Goal: Information Seeking & Learning: Learn about a topic

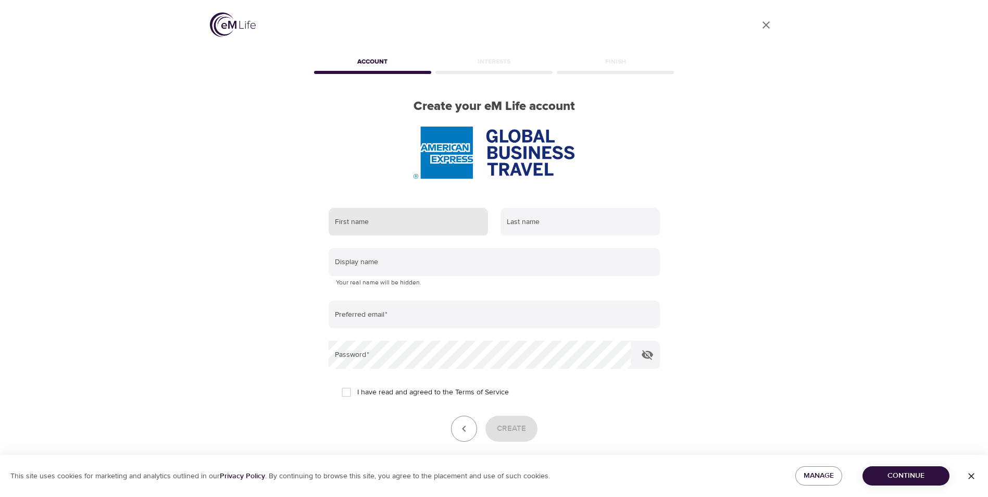
click at [359, 224] on input "text" at bounding box center [408, 222] width 159 height 28
type input "[PERSON_NAME]"
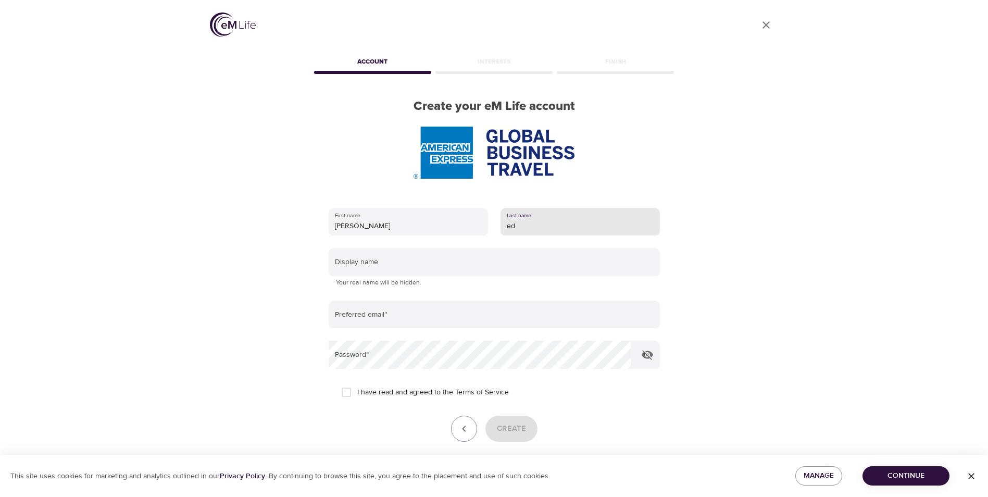
type input "e"
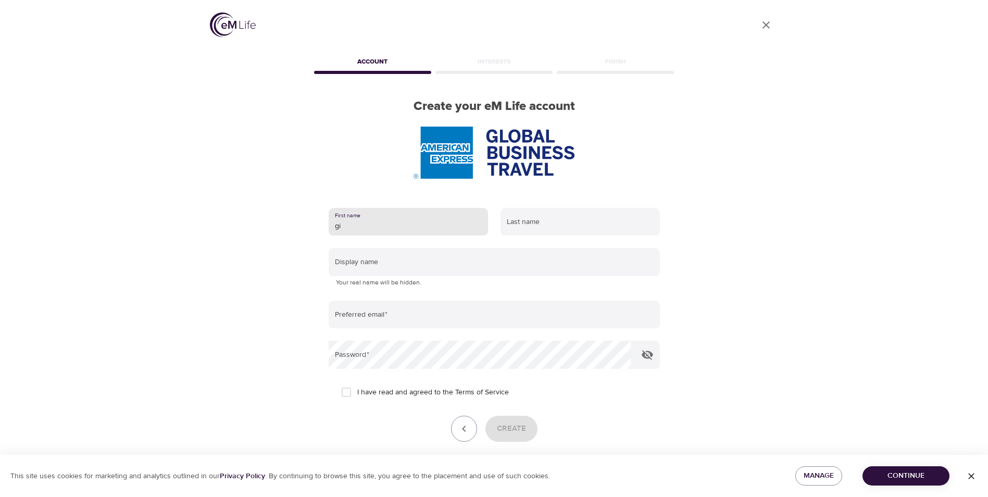
type input "g"
type input "[PERSON_NAME]"
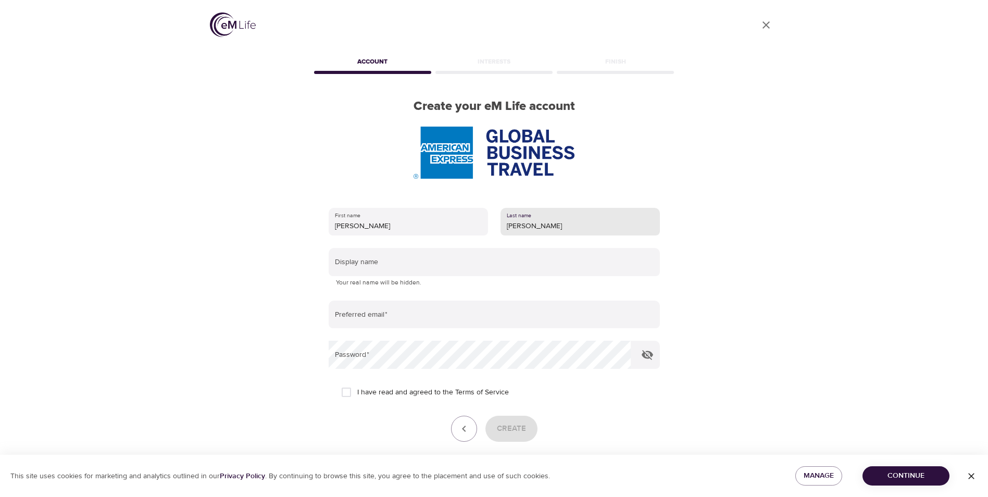
type input "[PERSON_NAME]"
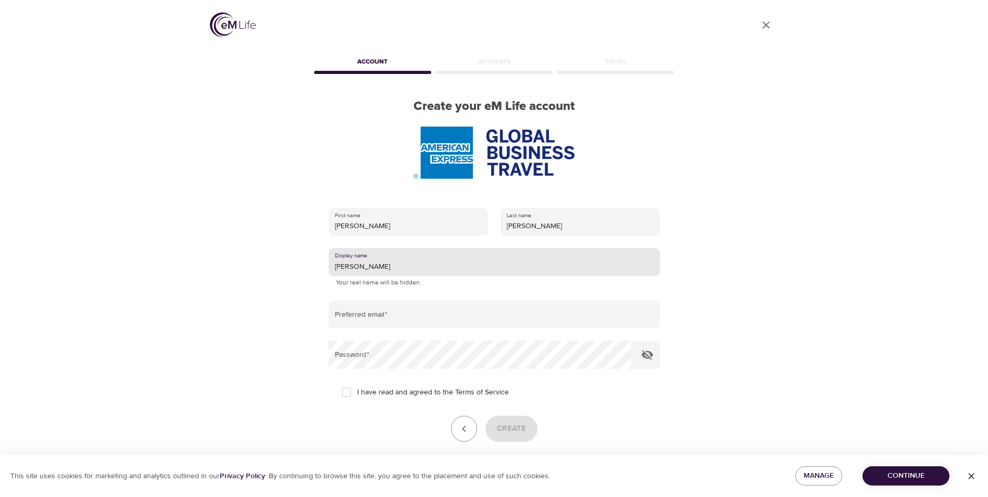
type input "[PERSON_NAME]"
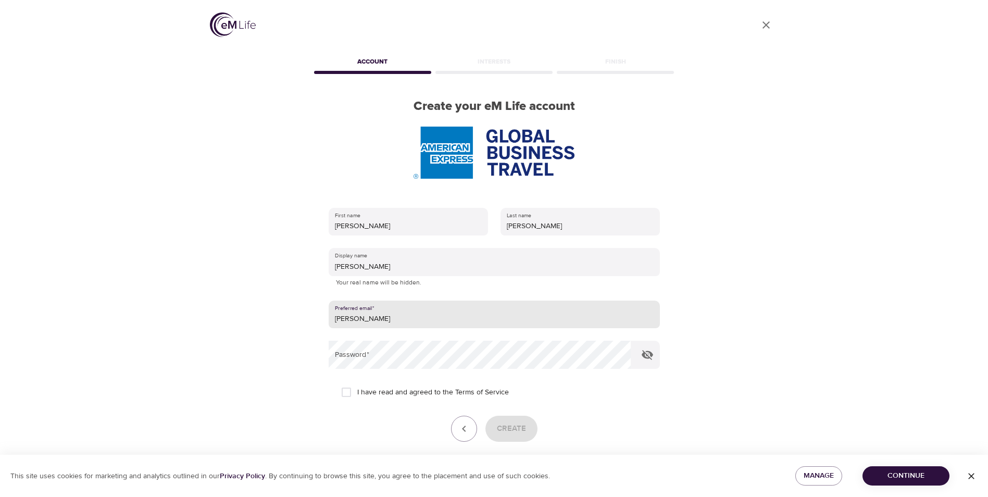
type input "[PERSON_NAME][EMAIL_ADDRESS][DOMAIN_NAME]"
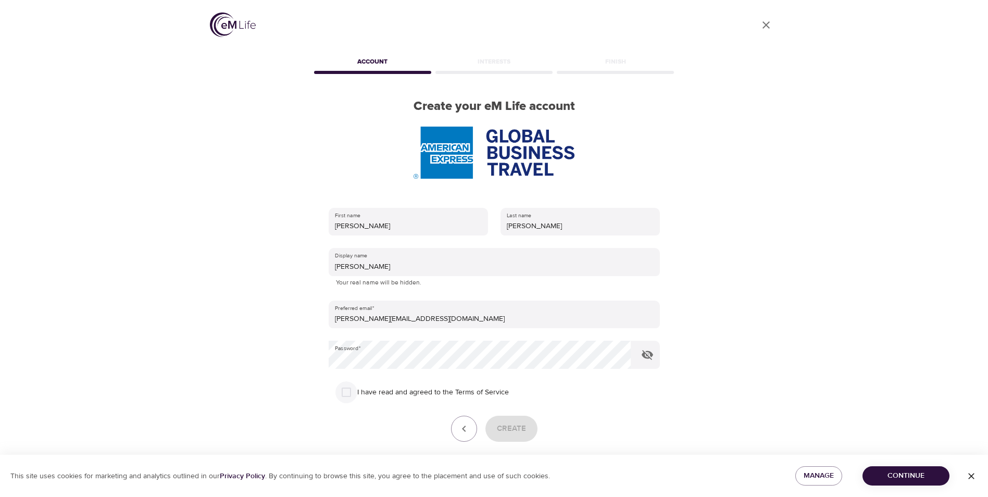
click at [342, 392] on input "I have read and agreed to the Terms of Service" at bounding box center [346, 392] width 22 height 22
checkbox input "true"
click at [505, 431] on span "Create" at bounding box center [511, 429] width 29 height 14
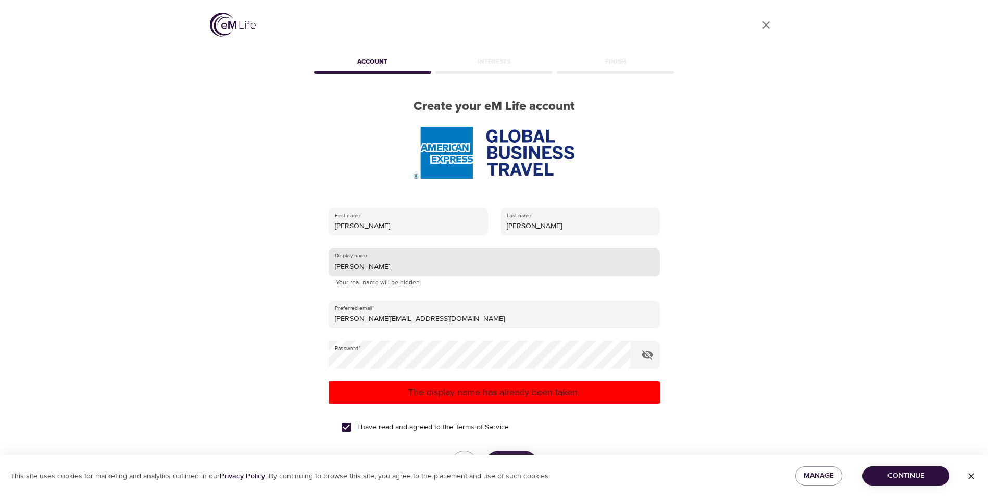
click at [355, 269] on input "[PERSON_NAME]" at bounding box center [494, 262] width 331 height 28
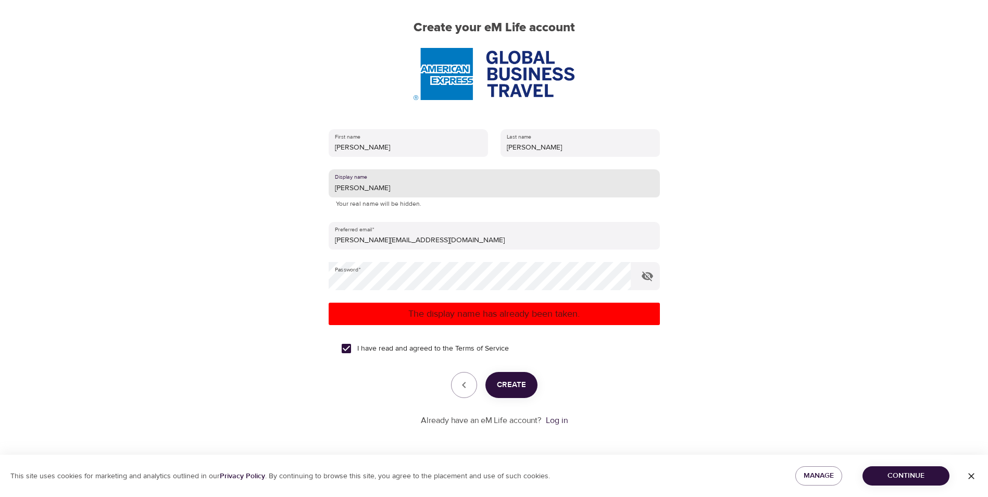
type input "[PERSON_NAME]"
click at [517, 388] on span "Create" at bounding box center [511, 385] width 29 height 14
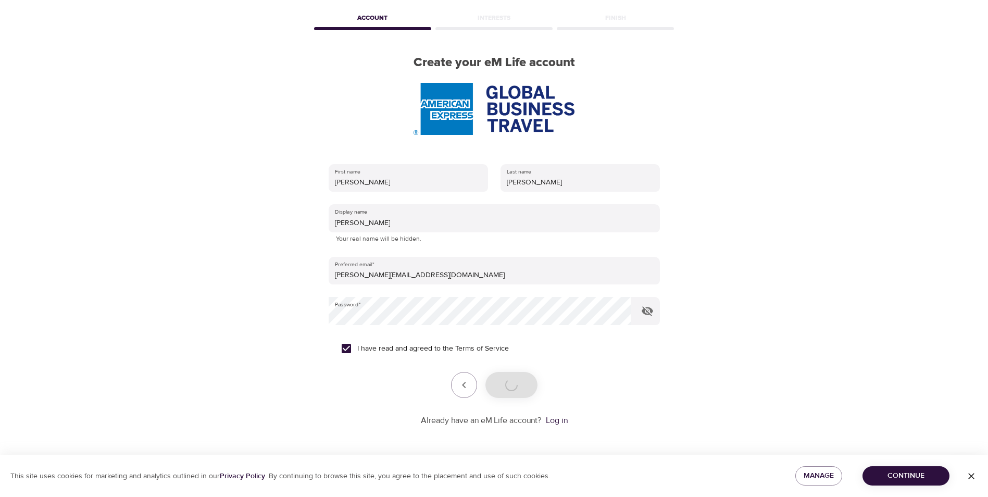
scroll to position [44, 0]
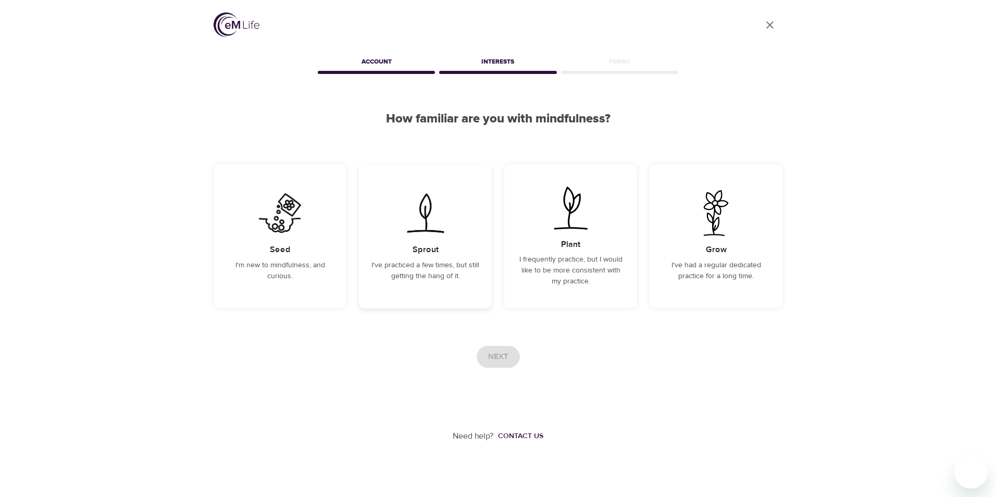
click at [433, 249] on h5 "Sprout" at bounding box center [426, 249] width 26 height 11
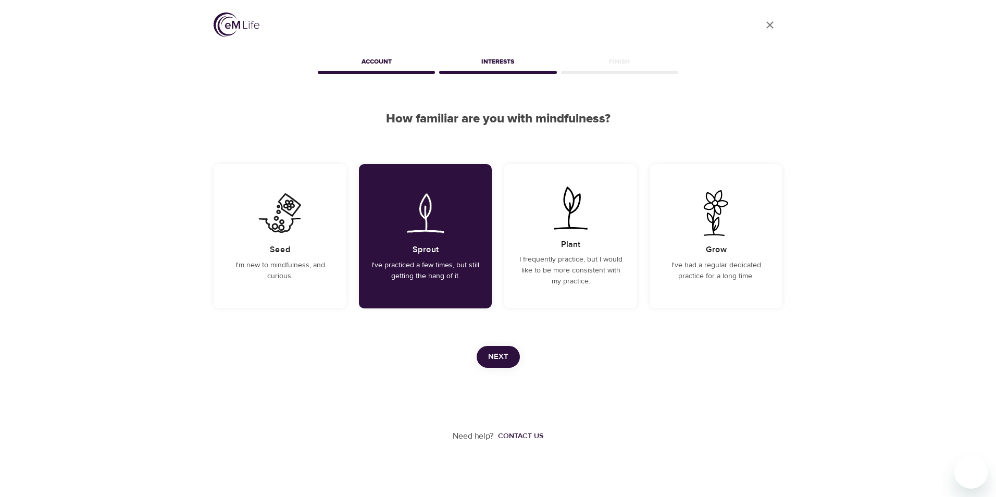
click at [498, 362] on span "Next" at bounding box center [498, 357] width 20 height 14
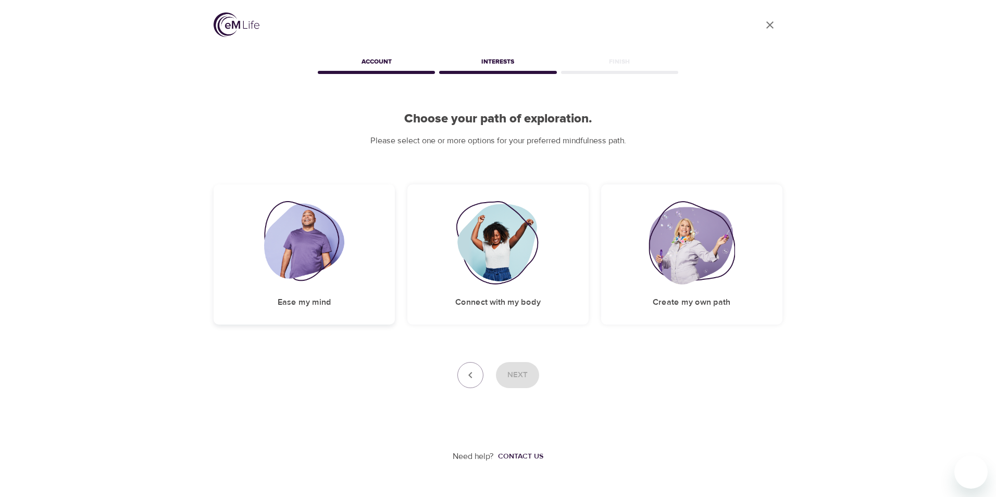
click at [306, 297] on h5 "Ease my mind" at bounding box center [305, 302] width 54 height 11
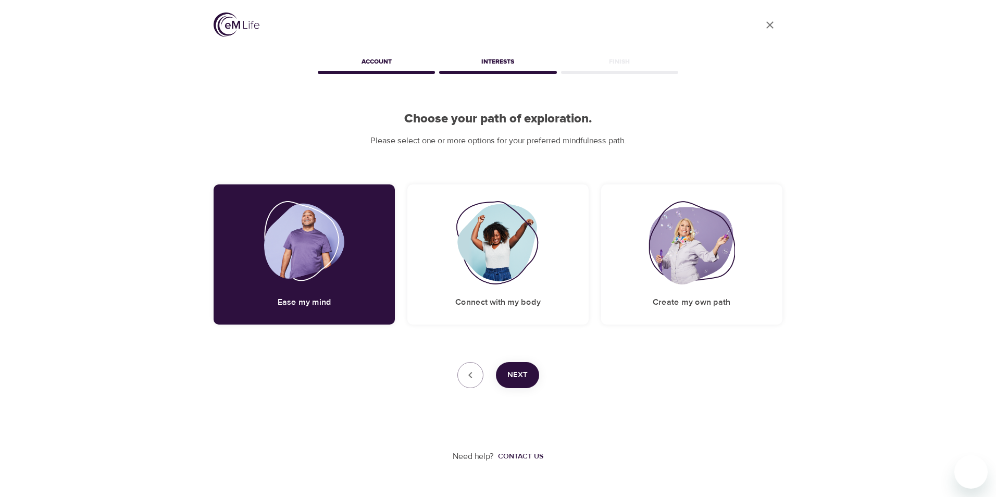
click at [507, 371] on span "Next" at bounding box center [517, 375] width 20 height 14
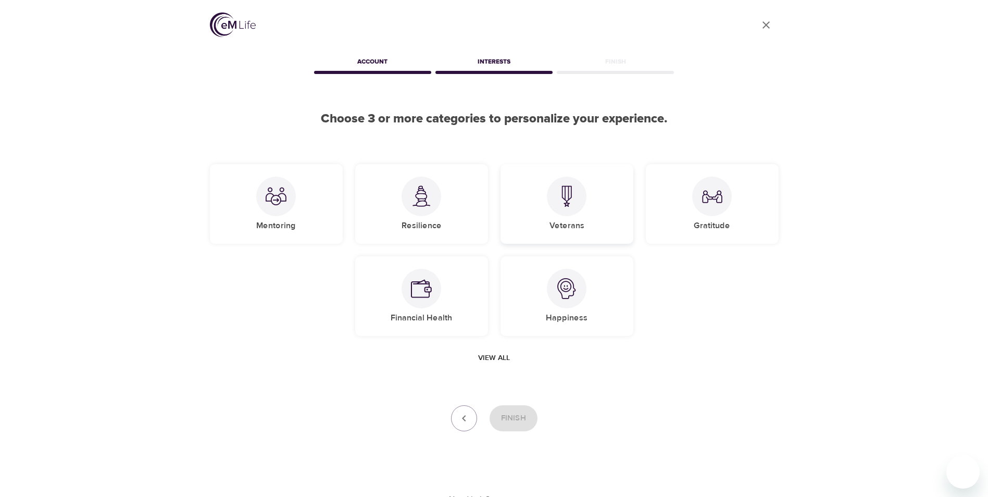
click at [558, 216] on div "Veterans" at bounding box center [567, 204] width 133 height 80
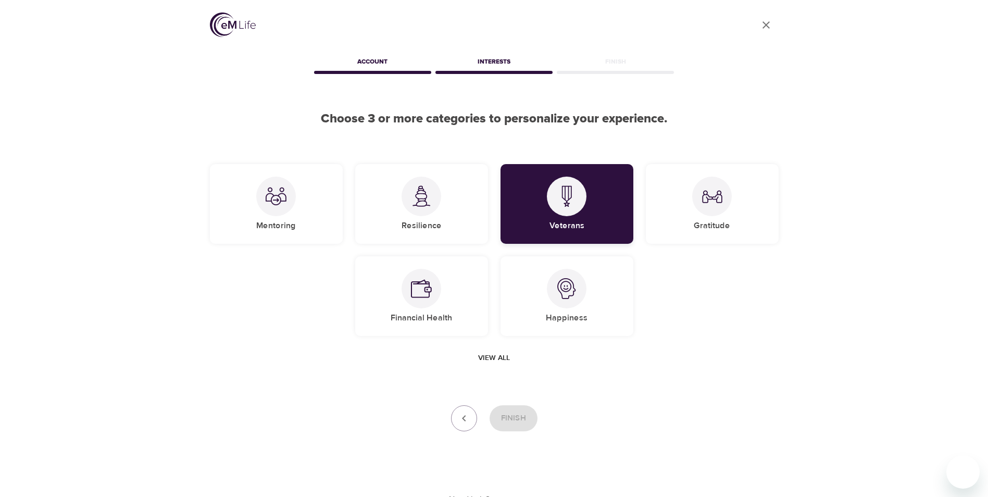
click at [588, 186] on div "Veterans" at bounding box center [567, 204] width 133 height 80
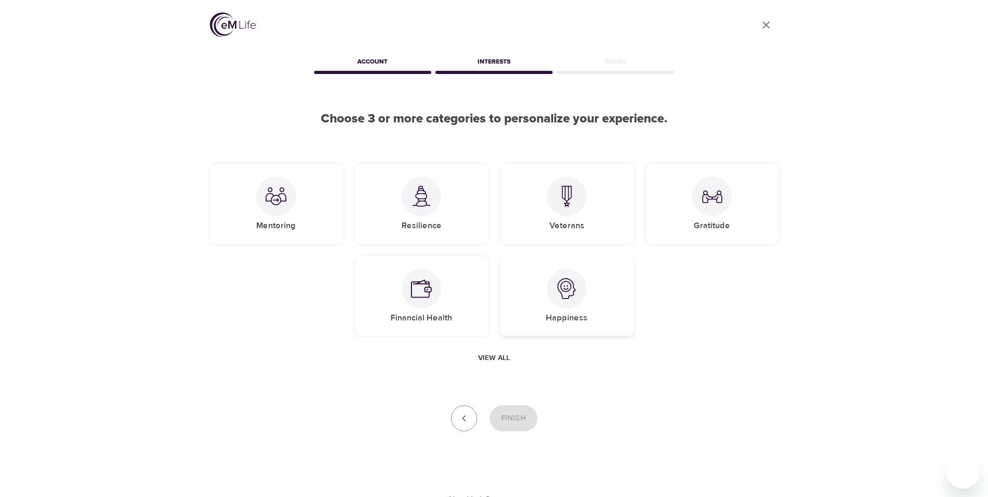
click at [573, 299] on div at bounding box center [567, 289] width 40 height 40
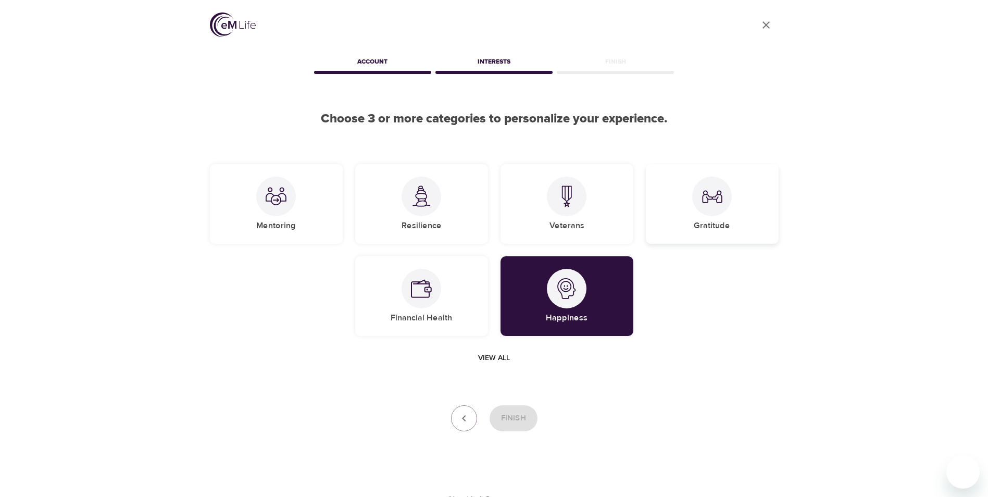
click at [713, 213] on div at bounding box center [712, 197] width 40 height 40
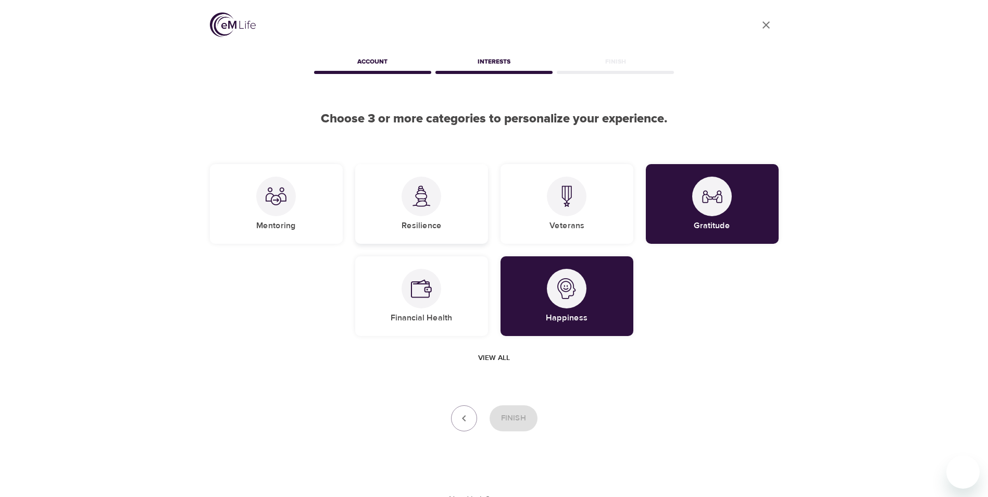
click at [407, 214] on div "Resilience" at bounding box center [421, 204] width 133 height 80
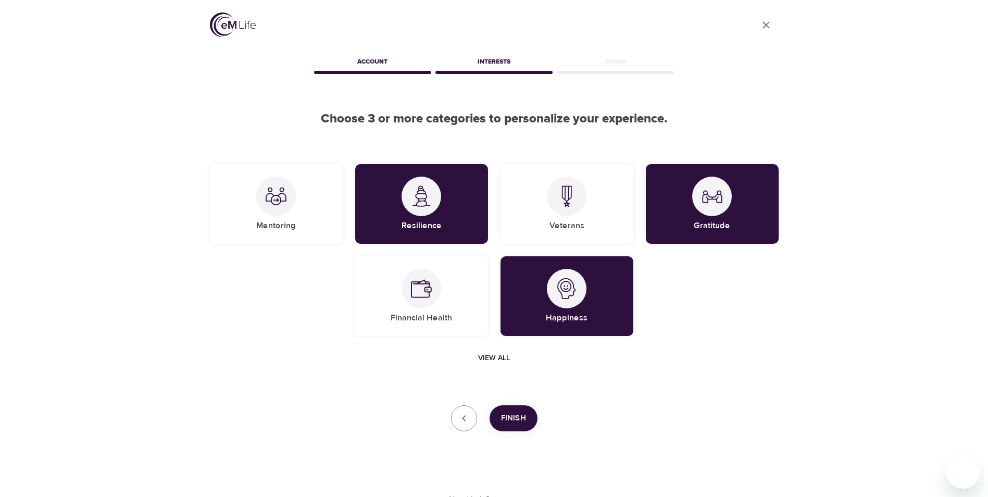
click at [511, 420] on span "Finish" at bounding box center [513, 418] width 25 height 14
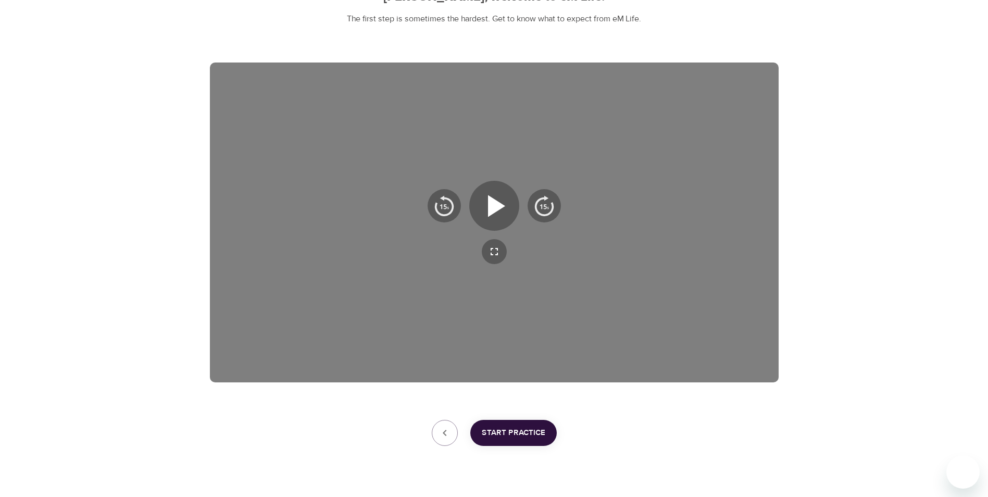
scroll to position [145, 0]
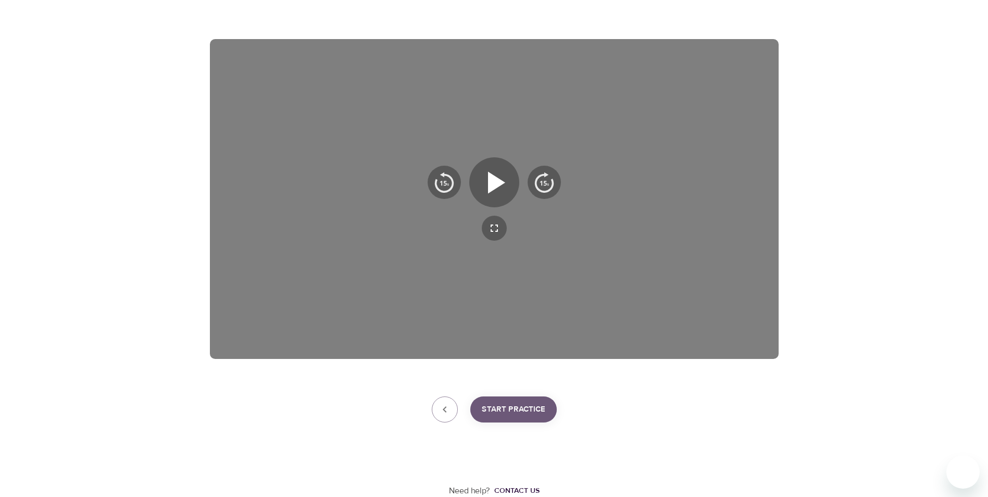
click at [496, 413] on span "Start Practice" at bounding box center [514, 410] width 64 height 14
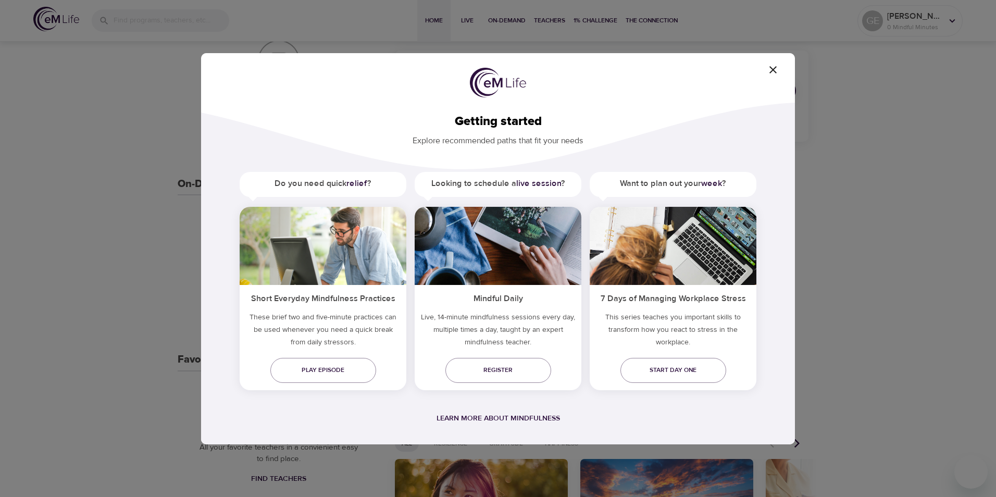
click at [773, 69] on icon "button" at bounding box center [772, 69] width 7 height 7
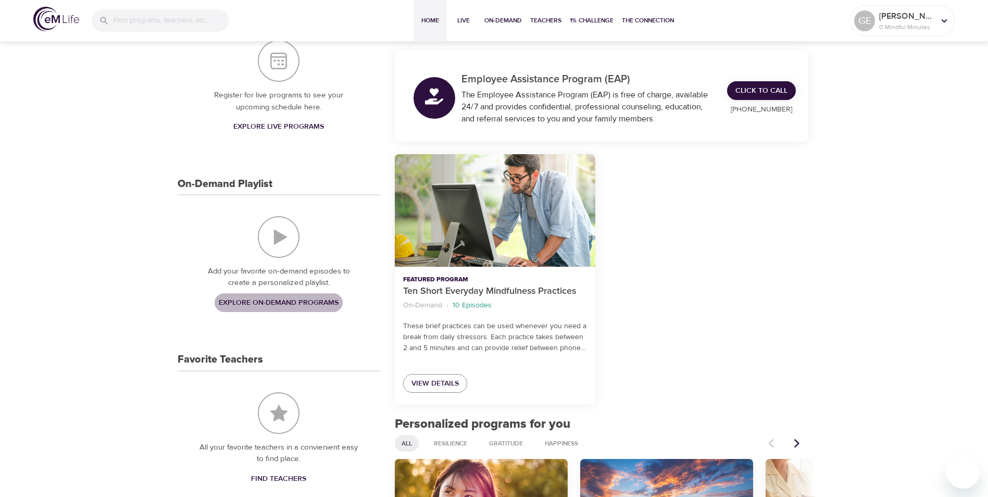
click at [280, 300] on span "Explore On-Demand Programs" at bounding box center [279, 302] width 120 height 13
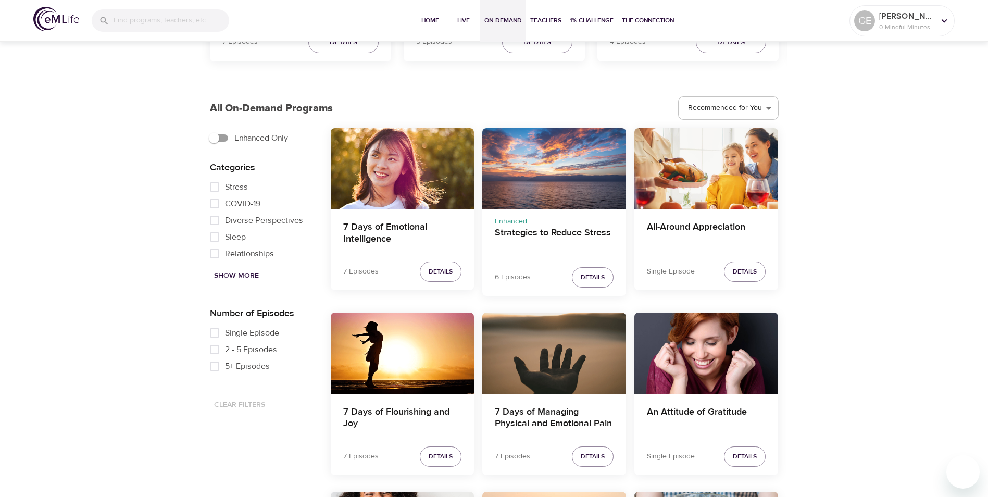
scroll to position [260, 0]
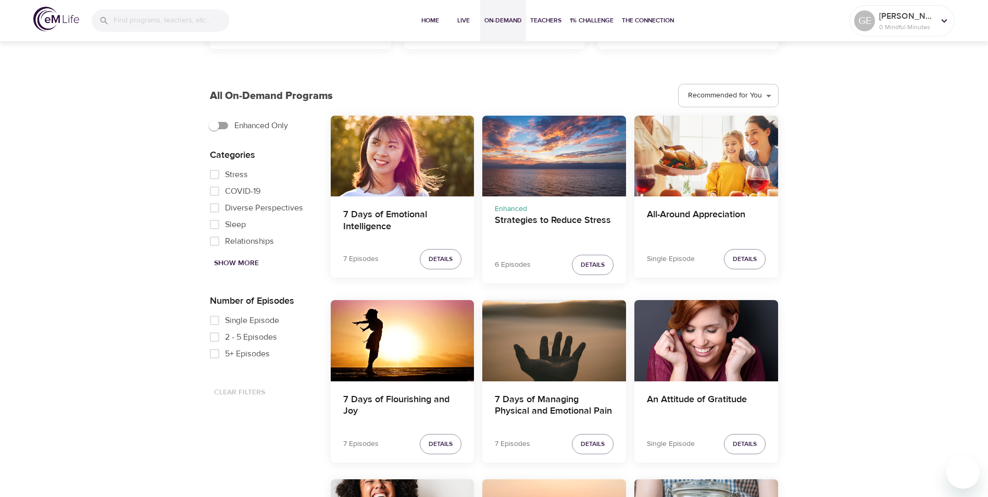
click at [214, 170] on input "Stress" at bounding box center [214, 174] width 21 height 17
checkbox input "true"
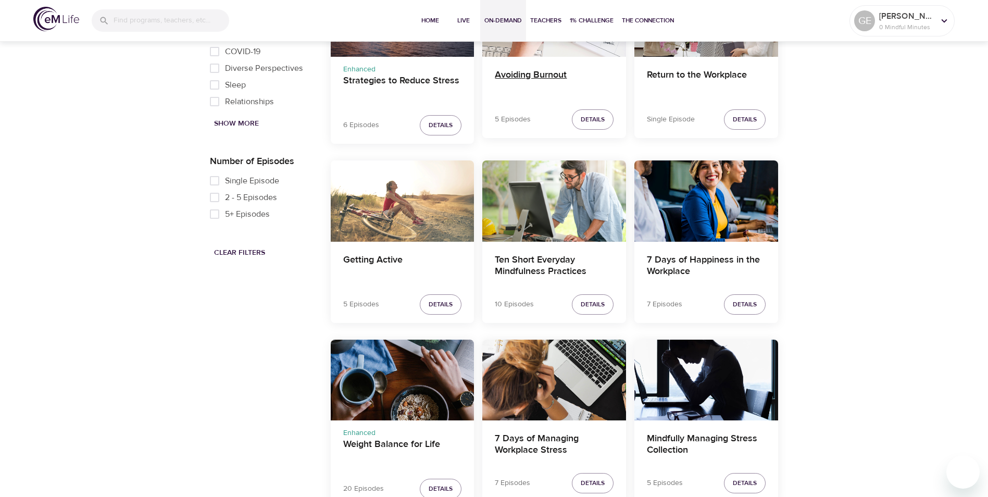
scroll to position [417, 0]
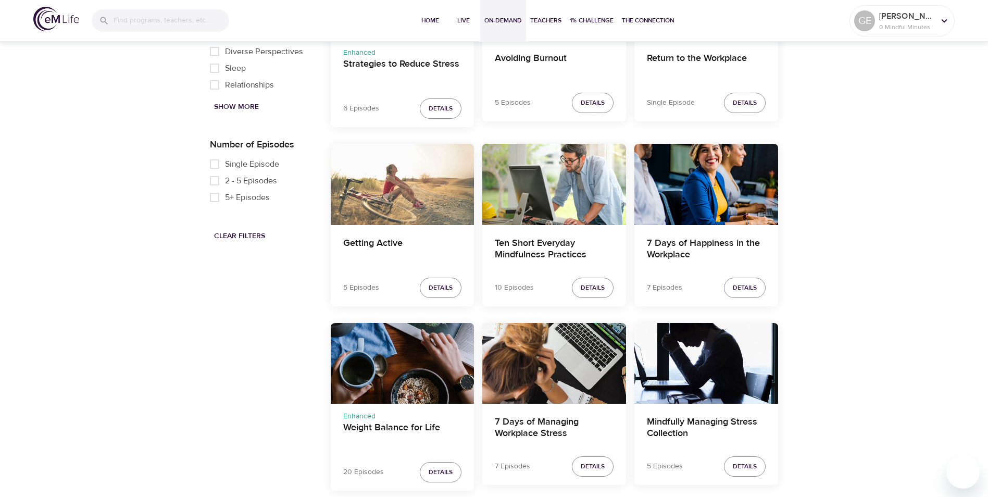
click at [379, 164] on div "Getting Active" at bounding box center [403, 184] width 144 height 81
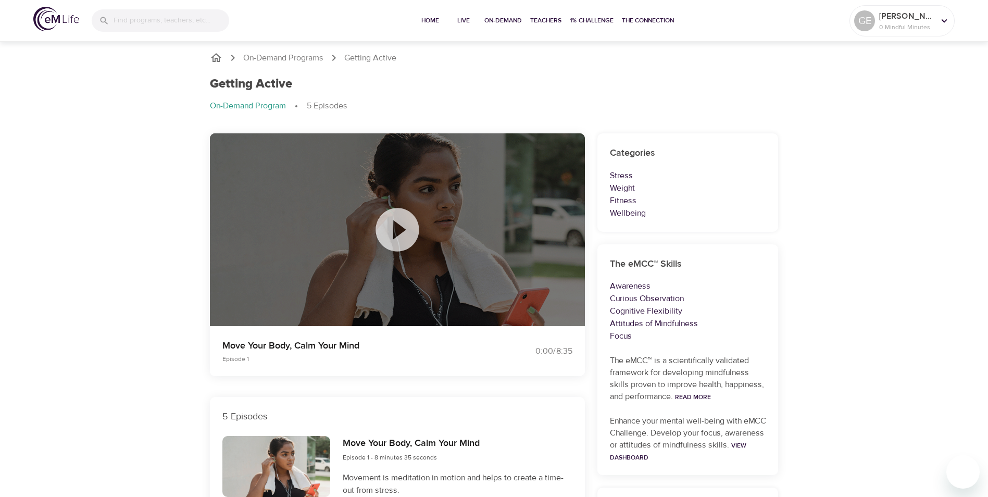
click at [397, 230] on icon at bounding box center [397, 230] width 52 height 52
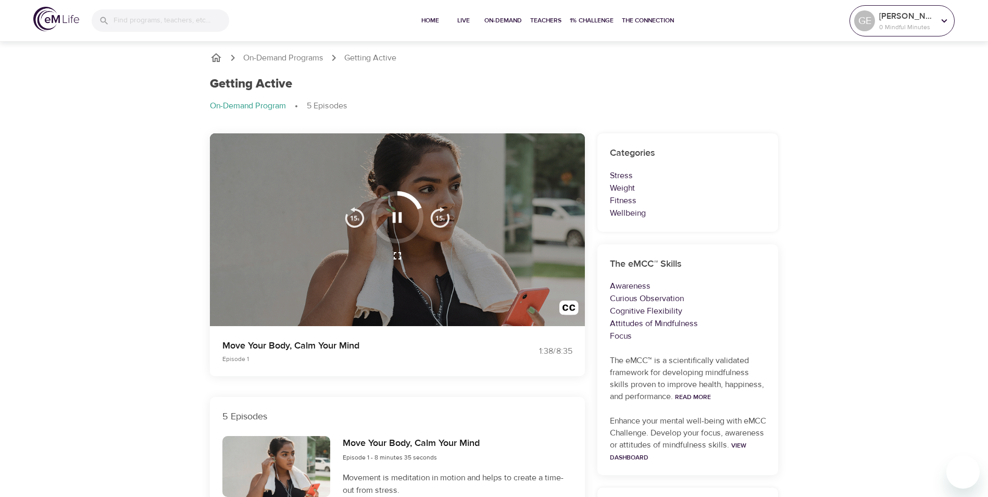
click at [941, 16] on icon at bounding box center [944, 20] width 11 height 11
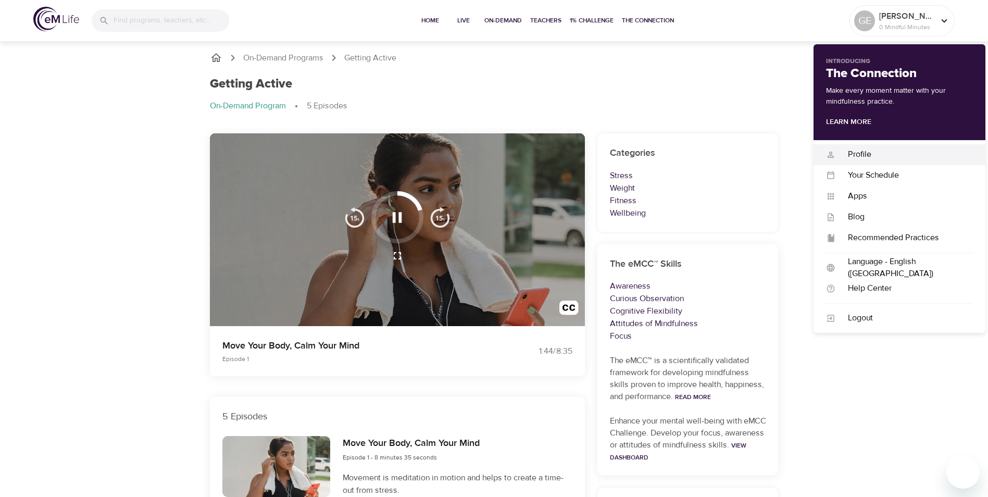
click at [860, 152] on div "Profile" at bounding box center [904, 154] width 138 height 12
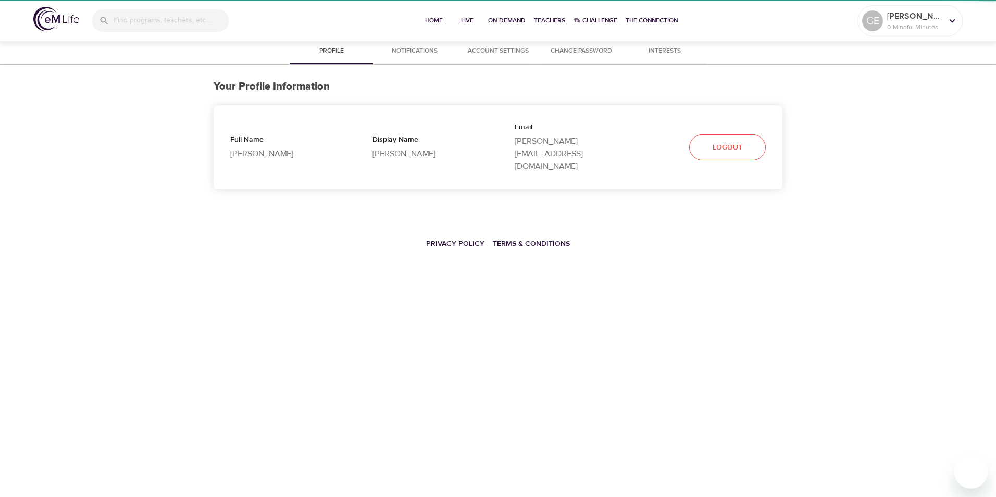
select select "10"
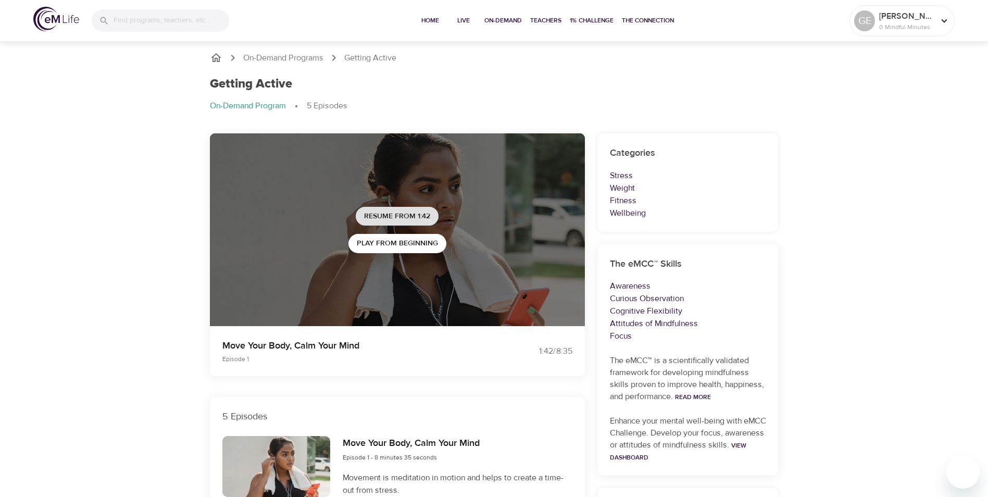
click at [403, 212] on span "Resume from 1:42" at bounding box center [397, 216] width 66 height 13
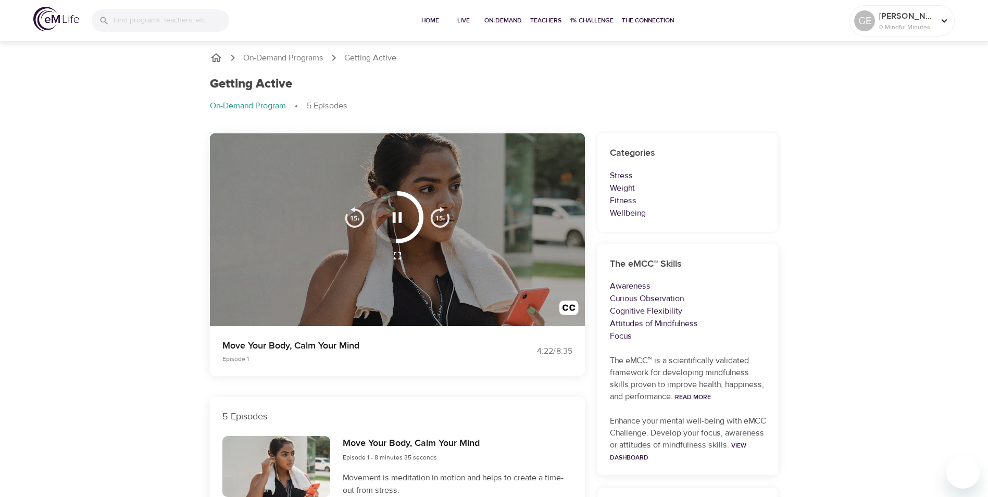
click at [445, 218] on img "button" at bounding box center [440, 217] width 21 height 21
drag, startPoint x: 391, startPoint y: 239, endPoint x: 380, endPoint y: 225, distance: 17.1
click at [380, 225] on div at bounding box center [397, 217] width 52 height 52
click at [374, 218] on div at bounding box center [397, 217] width 52 height 52
click at [436, 216] on img "button" at bounding box center [440, 217] width 21 height 21
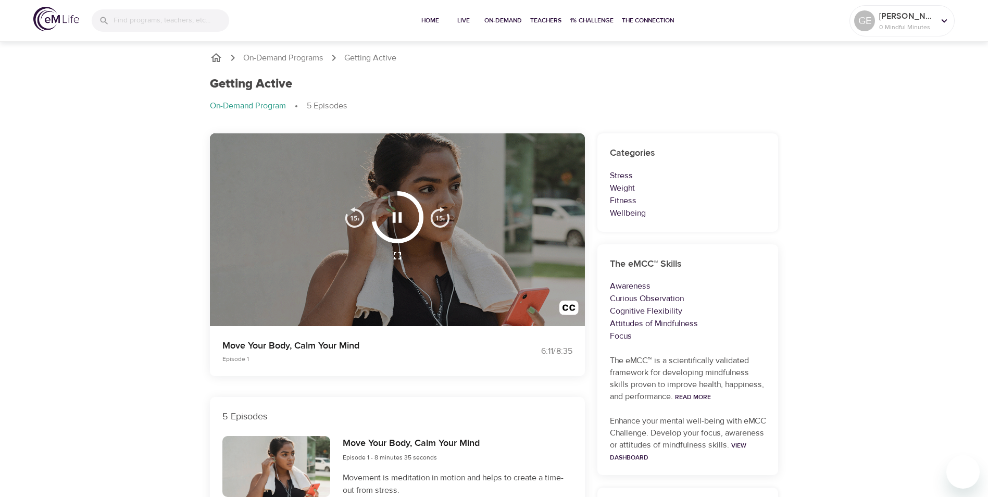
click at [443, 216] on img "button" at bounding box center [440, 217] width 21 height 21
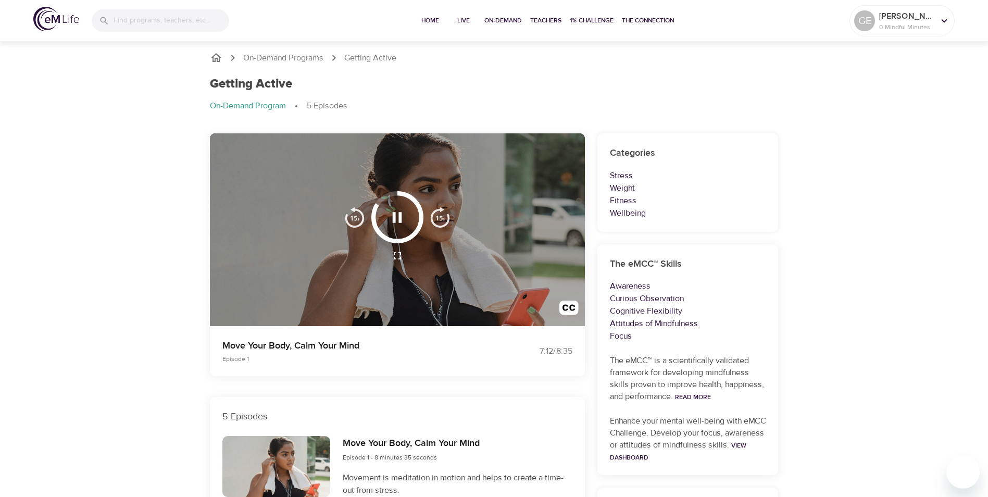
click at [443, 216] on img "button" at bounding box center [440, 217] width 21 height 21
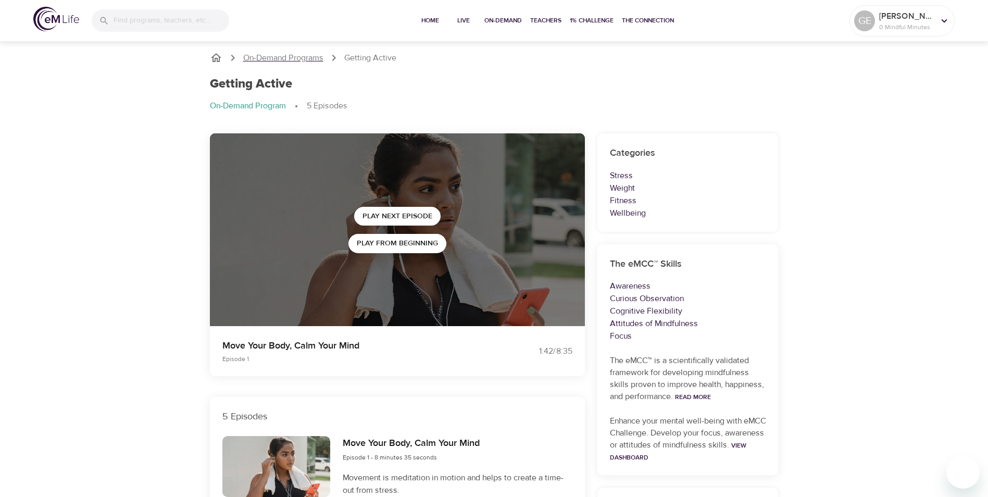
click at [282, 58] on p "On-Demand Programs" at bounding box center [283, 58] width 80 height 12
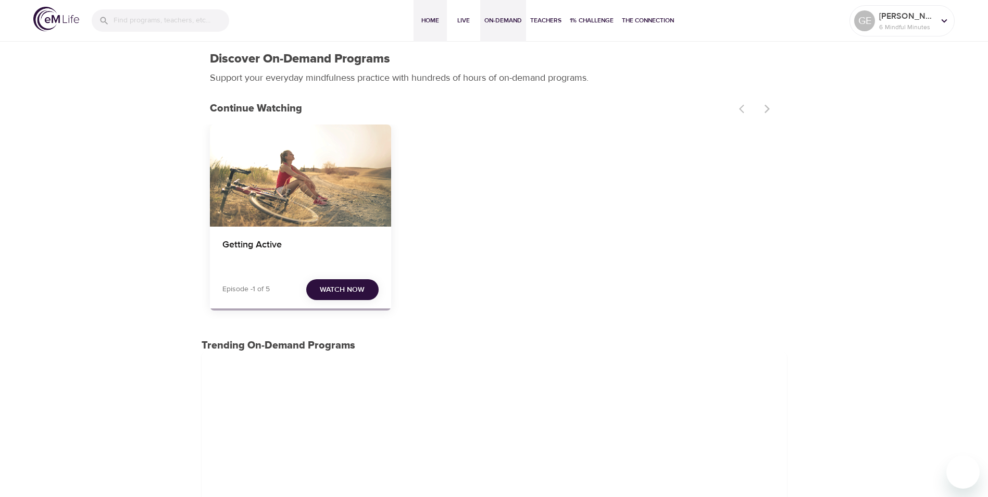
click at [428, 28] on button "Home" at bounding box center [430, 21] width 33 height 42
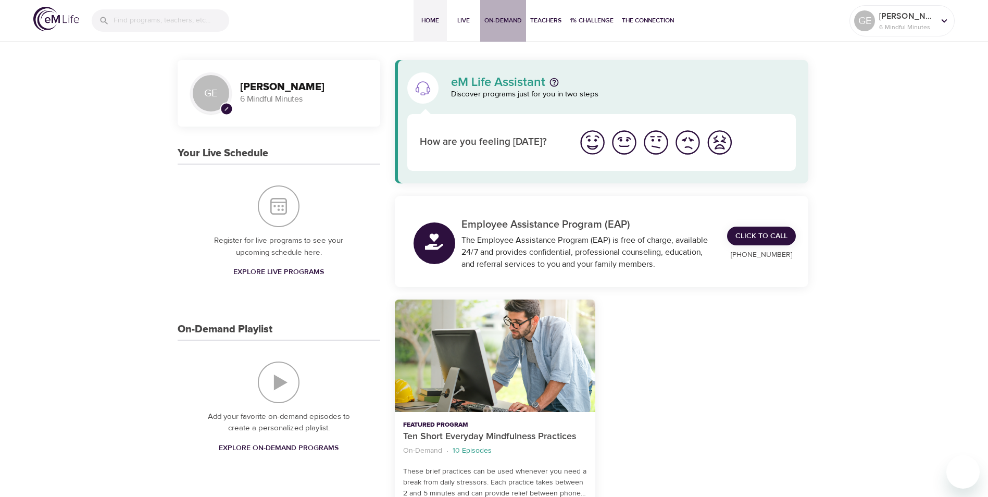
click at [493, 18] on span "On-Demand" at bounding box center [503, 20] width 38 height 11
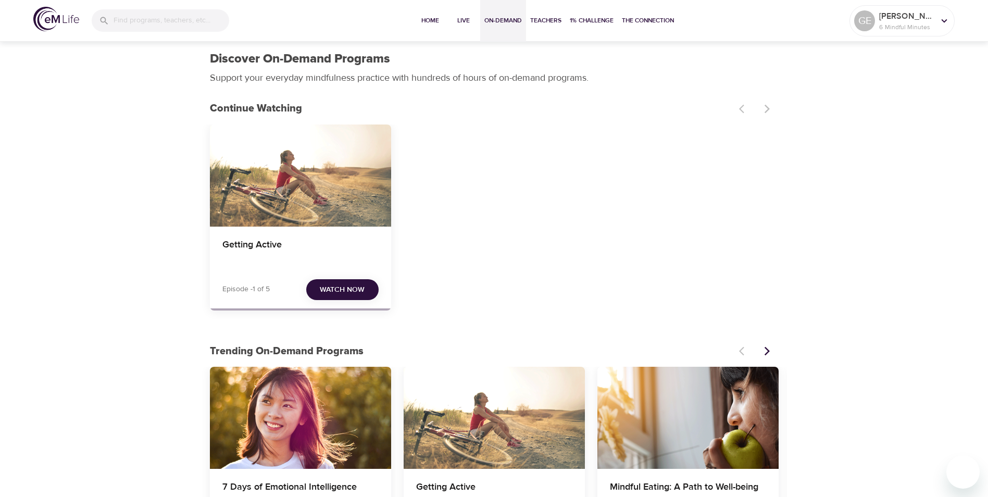
scroll to position [313, 0]
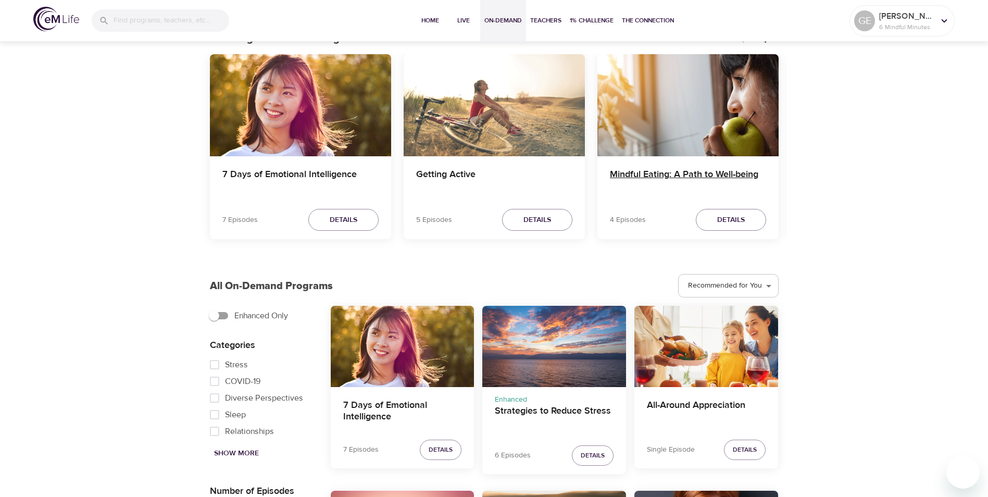
click at [707, 176] on h4 "Mindful Eating: A Path to Well-being" at bounding box center [688, 181] width 156 height 25
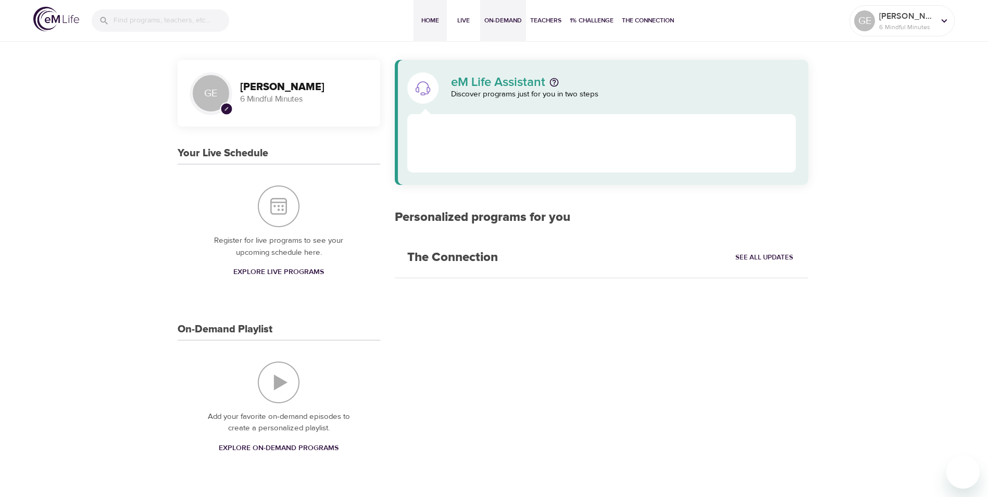
click at [508, 20] on span "On-Demand" at bounding box center [503, 20] width 38 height 11
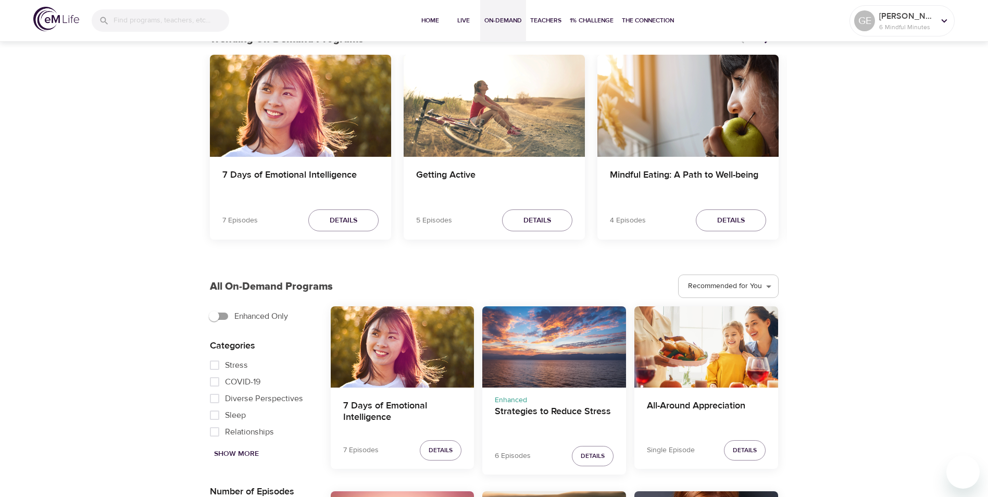
scroll to position [313, 0]
click at [723, 214] on span "Details" at bounding box center [731, 220] width 28 height 13
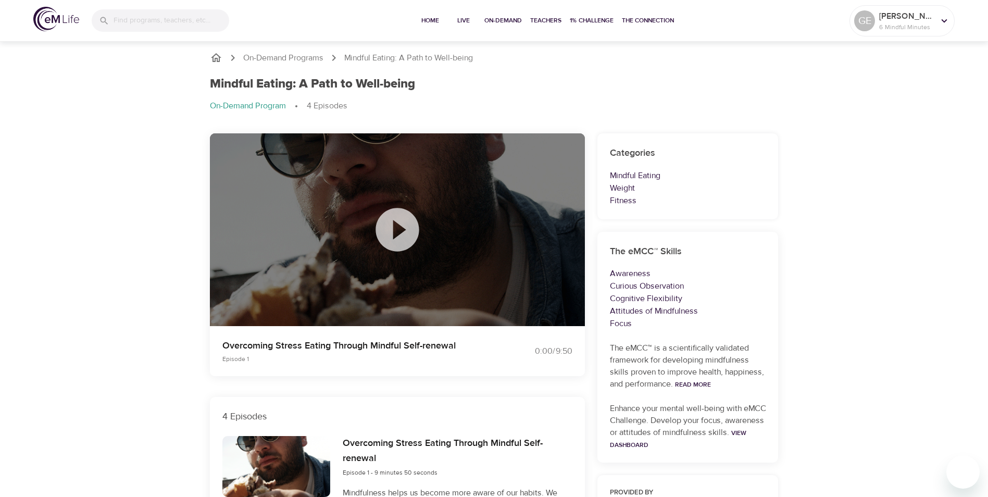
scroll to position [260, 0]
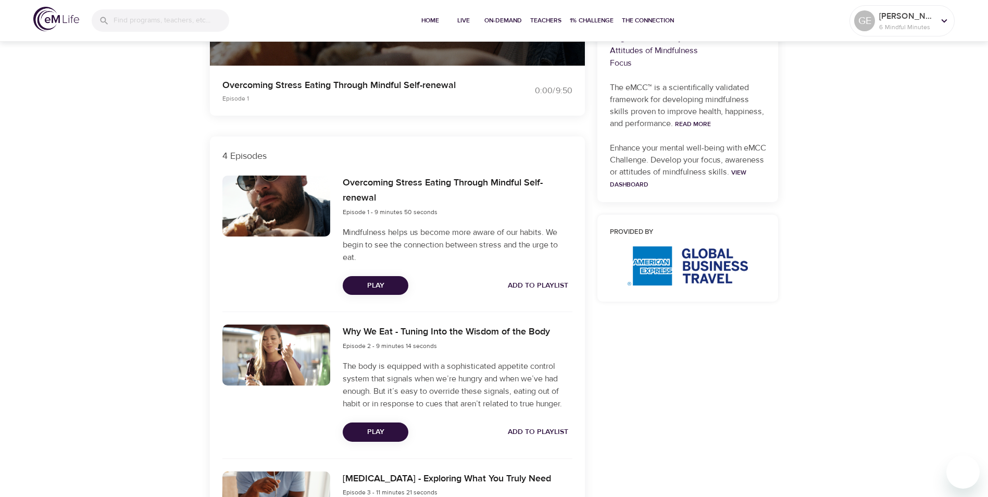
click at [373, 284] on span "Play" at bounding box center [375, 285] width 49 height 13
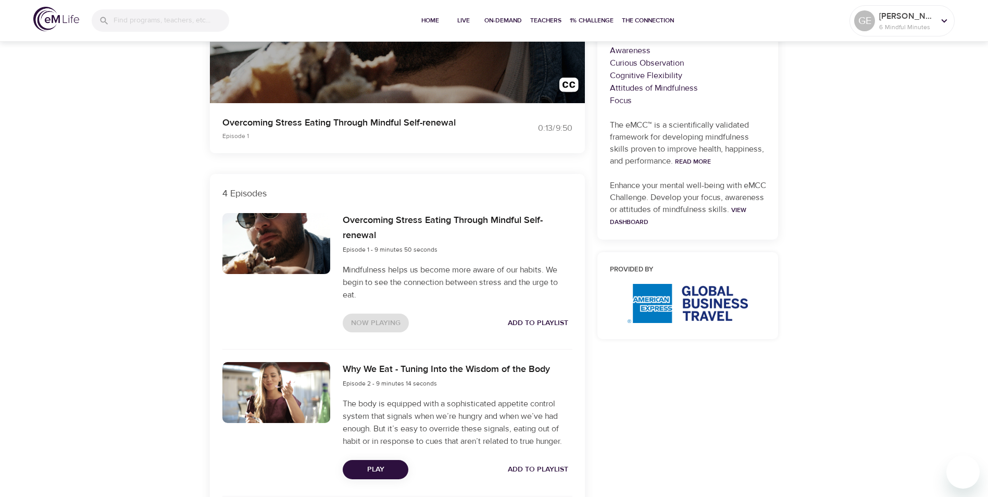
scroll to position [0, 0]
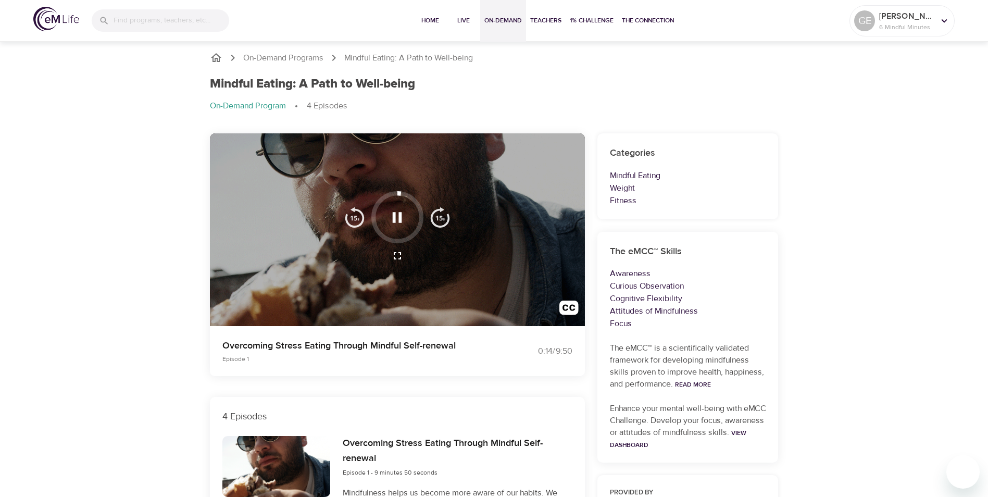
click at [505, 19] on span "On-Demand" at bounding box center [503, 20] width 38 height 11
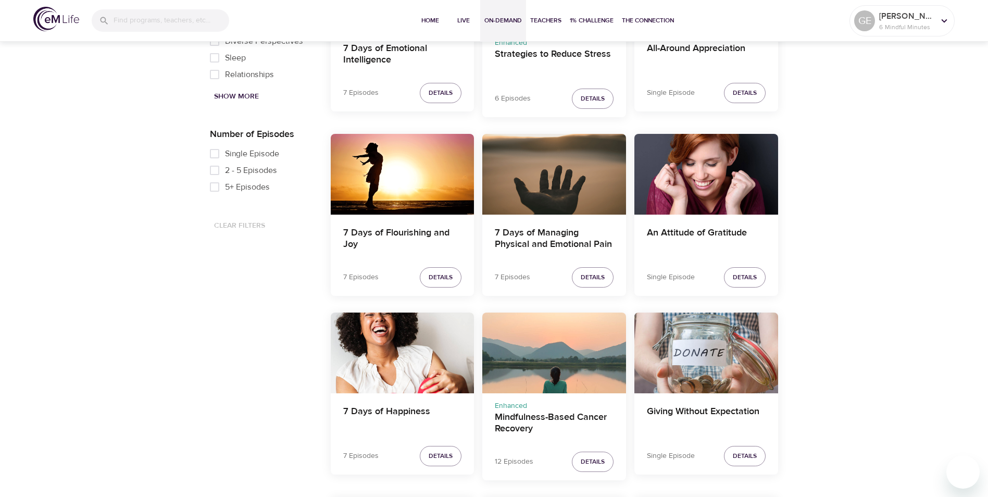
scroll to position [677, 0]
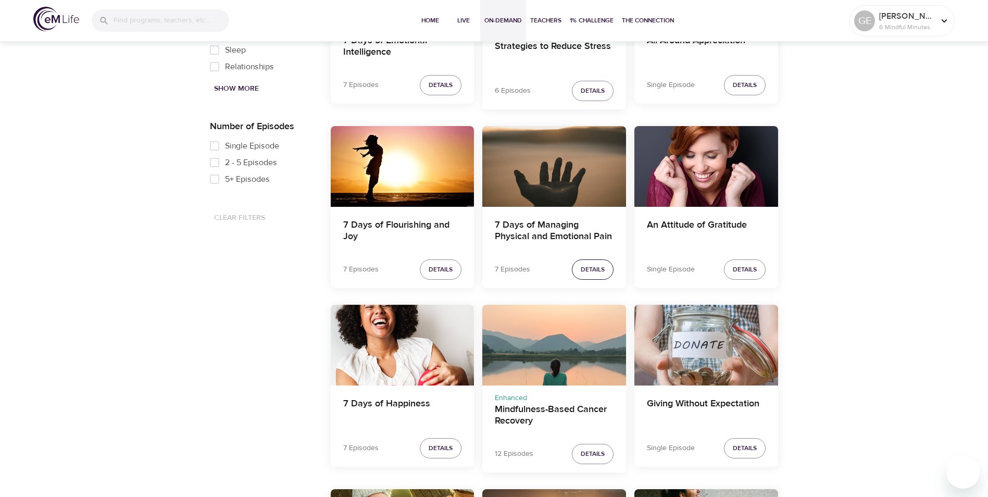
click at [601, 265] on span "Details" at bounding box center [593, 269] width 24 height 11
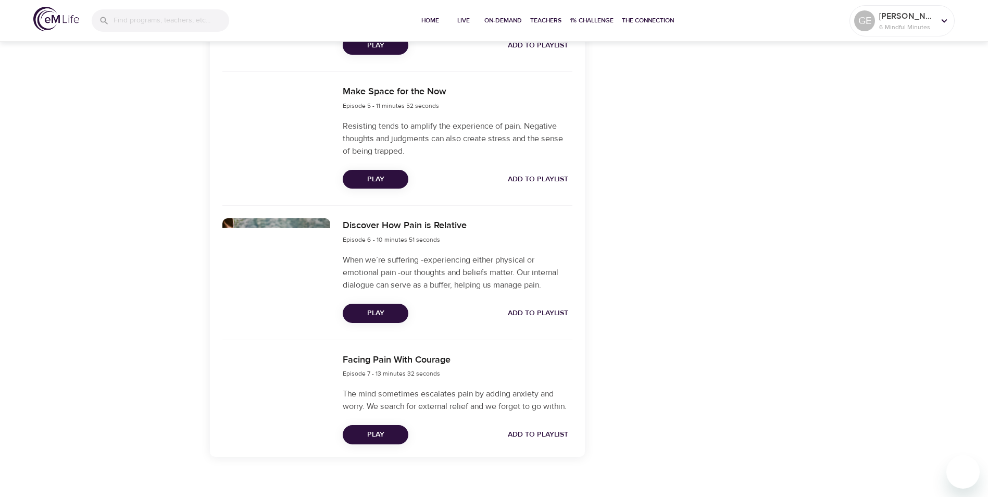
scroll to position [874, 0]
